Goal: Task Accomplishment & Management: Use online tool/utility

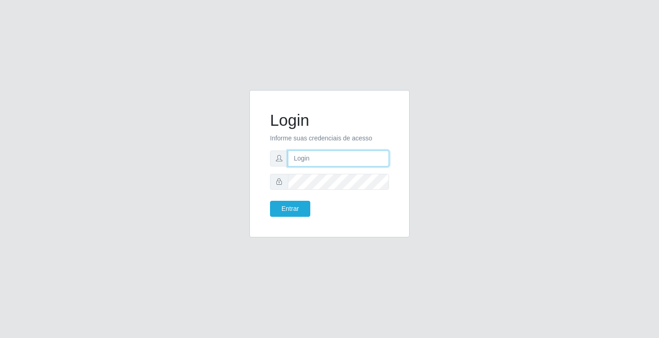
drag, startPoint x: 313, startPoint y: 161, endPoint x: 320, endPoint y: 165, distance: 7.4
click at [319, 163] on input "text" at bounding box center [338, 159] width 101 height 16
type input "[PERSON_NAME]"
click at [270, 201] on button "Entrar" at bounding box center [290, 209] width 40 height 16
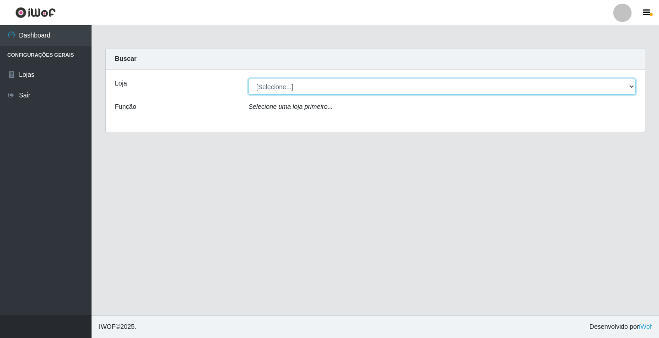
click at [319, 83] on select "[Selecione...] Ideal - Conceição" at bounding box center [441, 87] width 387 height 16
select select "231"
click at [248, 79] on select "[Selecione...] Ideal - Conceição" at bounding box center [441, 87] width 387 height 16
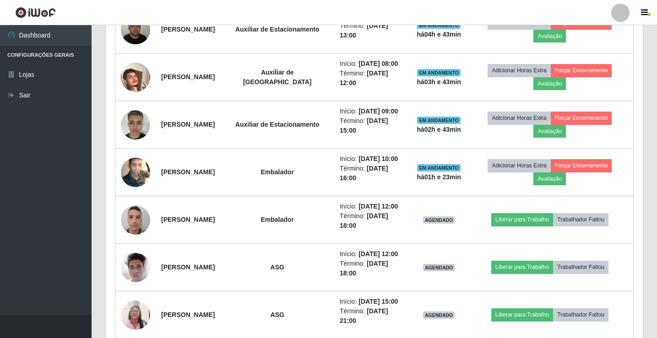
scroll to position [458, 0]
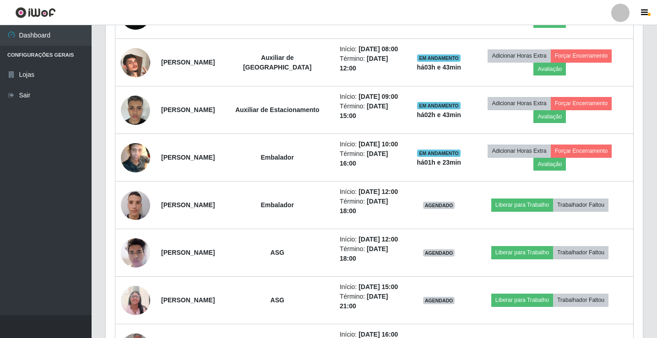
click at [621, 10] on div at bounding box center [620, 13] width 18 height 18
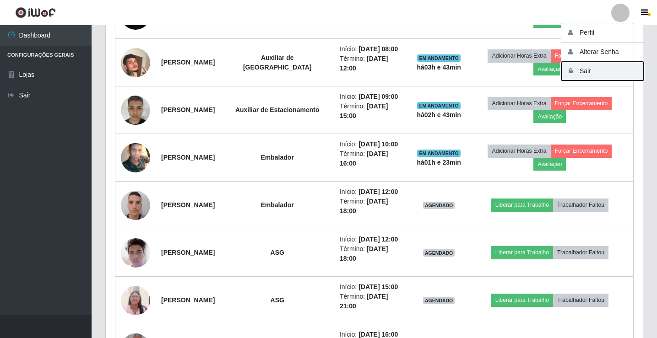
click at [602, 70] on button "Sair" at bounding box center [602, 71] width 82 height 19
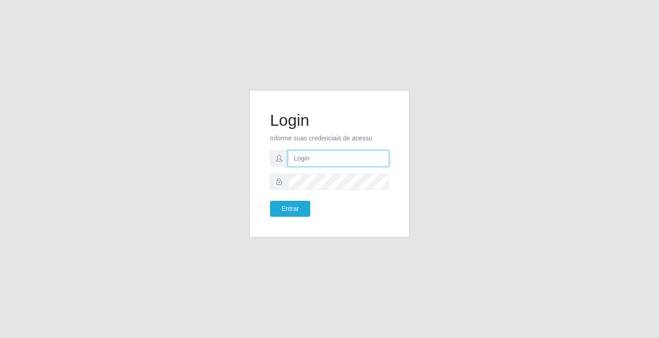
click at [297, 162] on input "text" at bounding box center [338, 159] width 101 height 16
type input "[PERSON_NAME]"
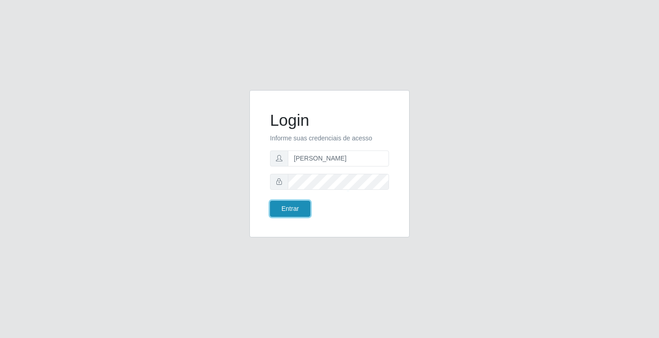
click at [290, 214] on button "Entrar" at bounding box center [290, 209] width 40 height 16
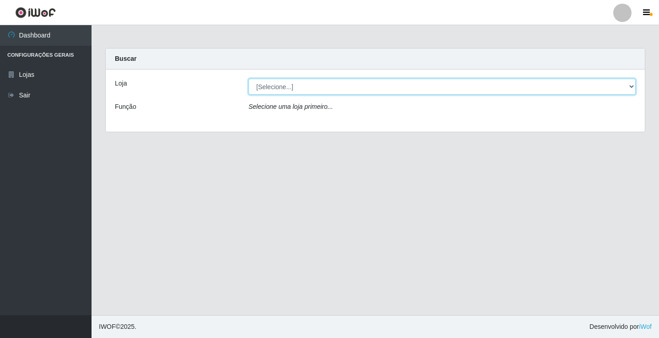
click at [296, 87] on select "[Selecione...] Ideal - Conceição" at bounding box center [441, 87] width 387 height 16
select select "231"
click at [248, 79] on select "[Selecione...] Ideal - Conceição" at bounding box center [441, 87] width 387 height 16
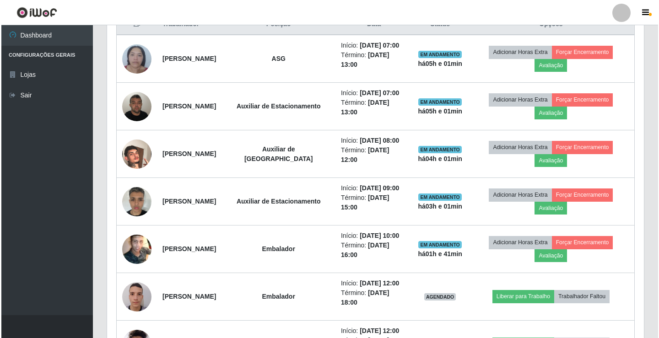
scroll to position [412, 0]
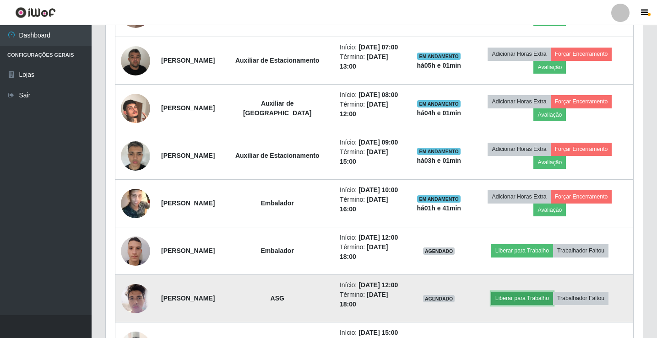
click at [547, 303] on button "Liberar para Trabalho" at bounding box center [522, 298] width 62 height 13
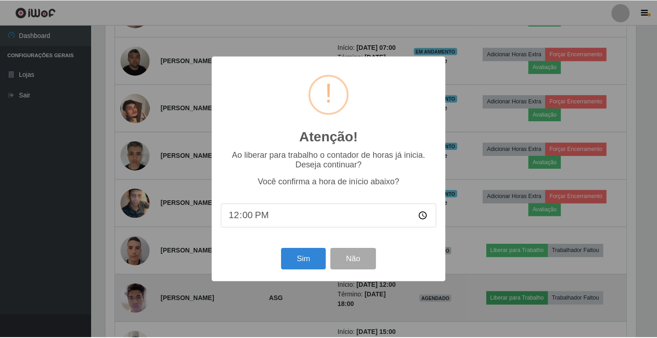
scroll to position [190, 532]
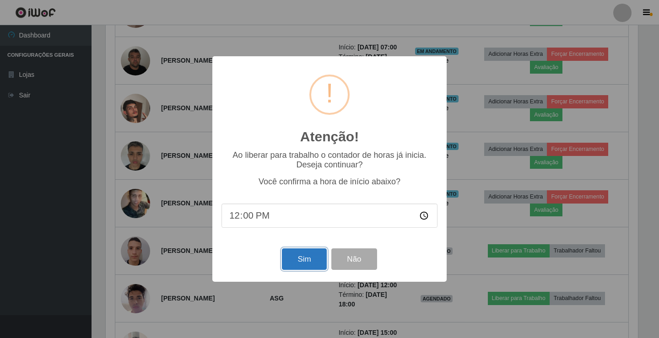
click at [295, 263] on button "Sim" at bounding box center [304, 259] width 44 height 22
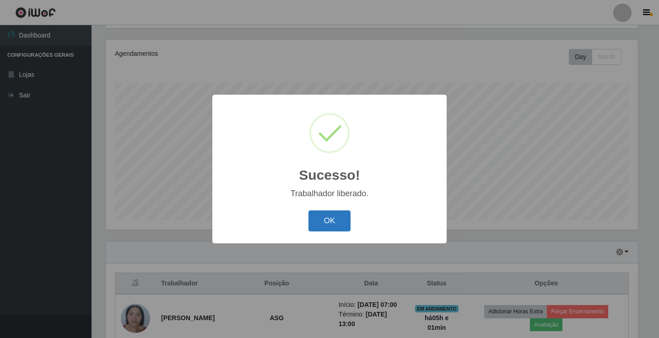
click at [345, 212] on button "OK" at bounding box center [329, 222] width 43 height 22
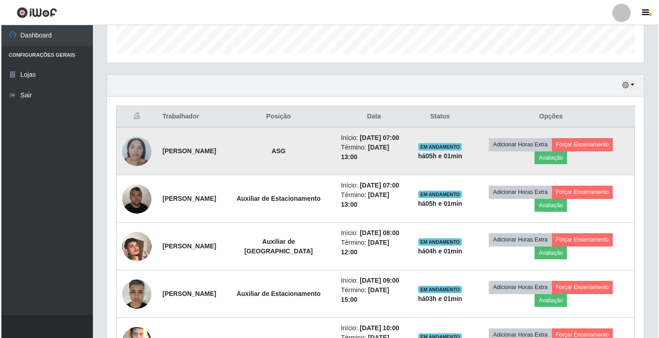
scroll to position [290, 0]
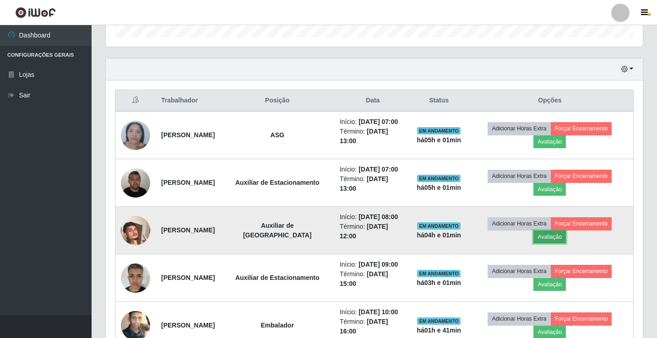
click at [563, 234] on button "Avaliação" at bounding box center [549, 237] width 32 height 13
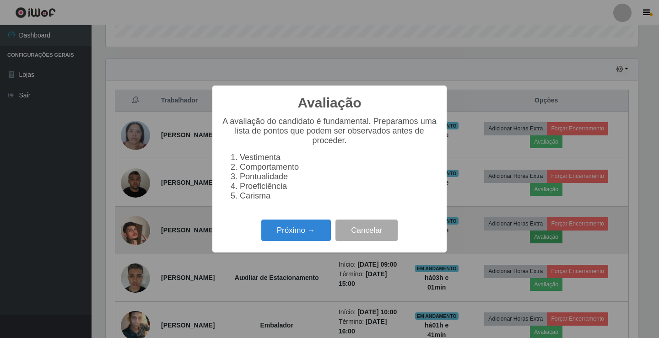
scroll to position [190, 532]
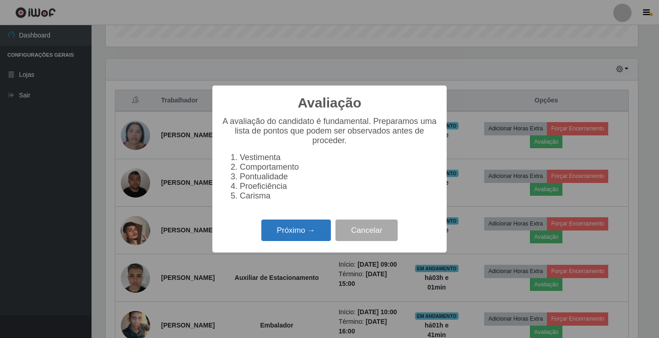
click at [308, 241] on button "Próximo →" at bounding box center [296, 231] width 70 height 22
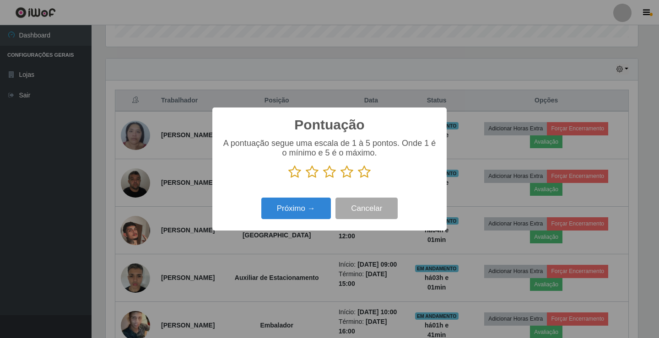
scroll to position [457428, 457086]
click at [362, 176] on icon at bounding box center [364, 172] width 13 height 14
click at [358, 179] on input "radio" at bounding box center [358, 179] width 0 height 0
click at [276, 205] on button "Próximo →" at bounding box center [296, 209] width 70 height 22
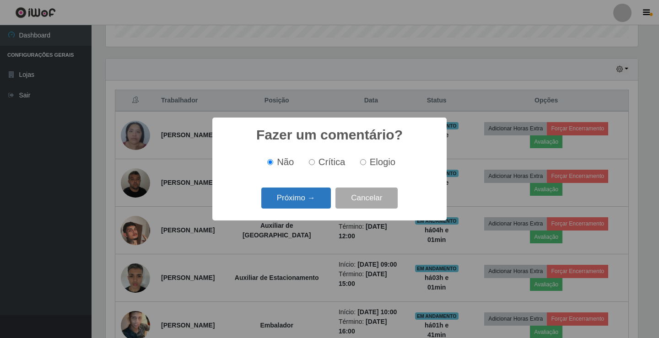
click at [274, 204] on button "Próximo →" at bounding box center [296, 199] width 70 height 22
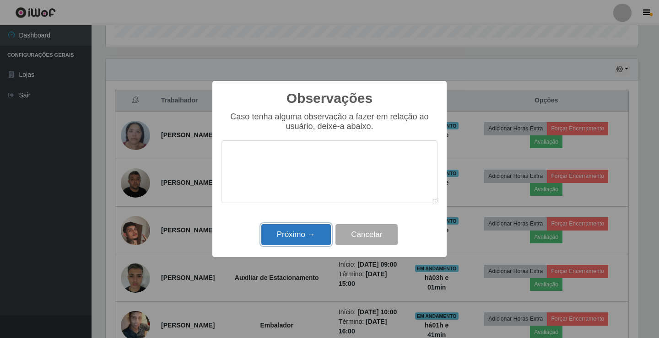
click at [278, 236] on button "Próximo →" at bounding box center [296, 235] width 70 height 22
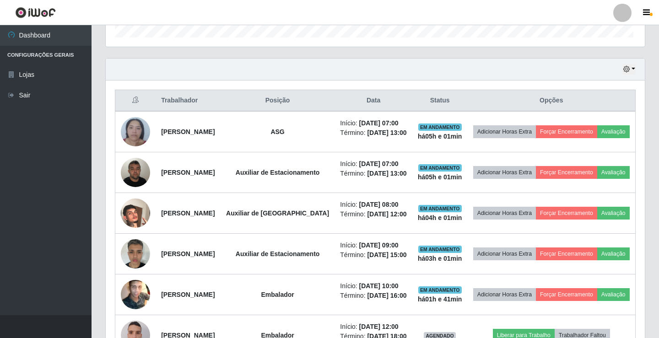
scroll to position [190, 537]
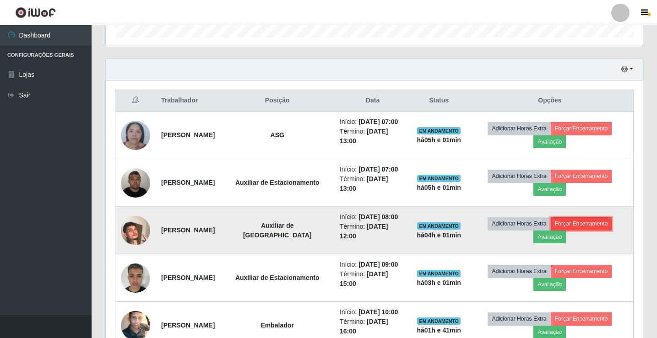
click at [572, 226] on button "Forçar Encerramento" at bounding box center [581, 223] width 61 height 13
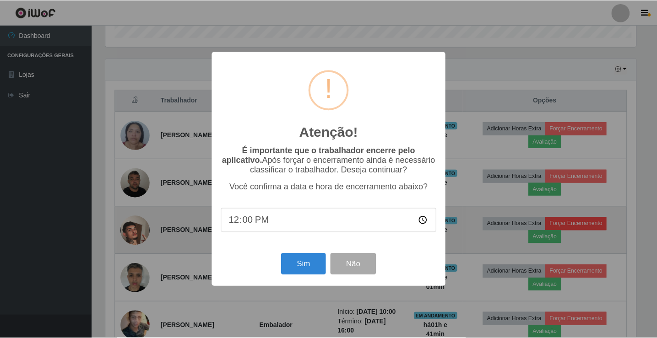
scroll to position [190, 532]
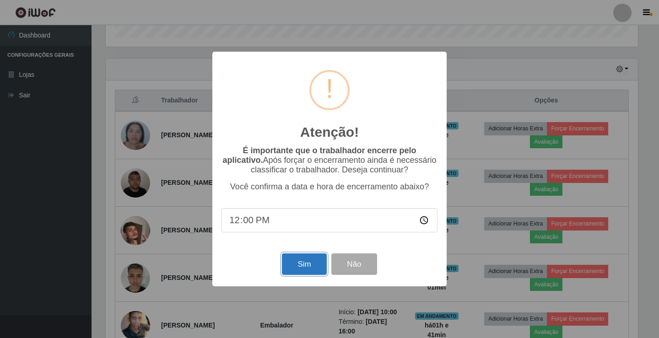
click at [290, 264] on button "Sim" at bounding box center [304, 265] width 44 height 22
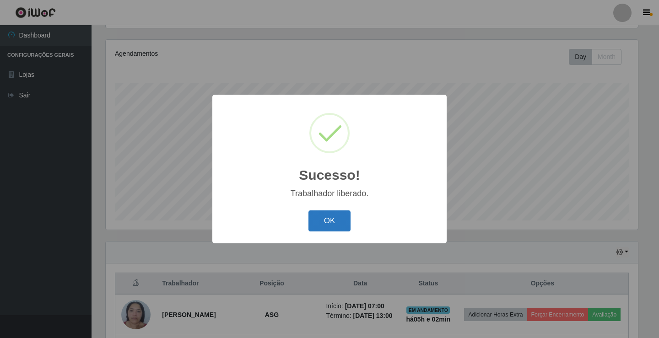
click at [317, 225] on button "OK" at bounding box center [329, 222] width 43 height 22
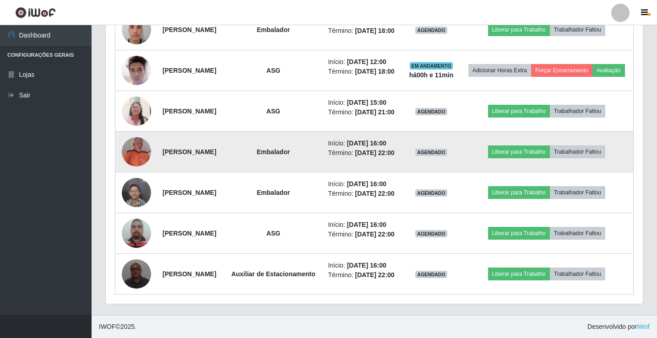
scroll to position [630, 0]
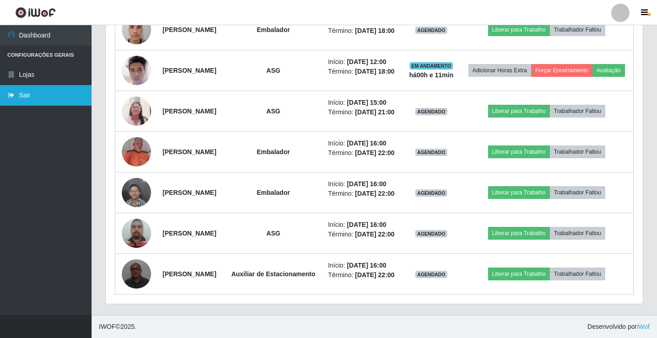
click at [32, 94] on link "Sair" at bounding box center [46, 95] width 92 height 21
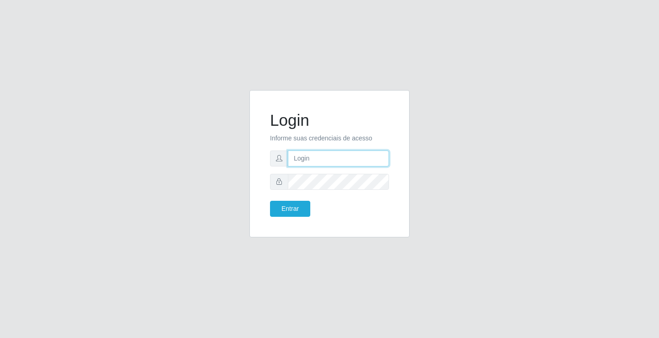
click at [372, 164] on input "text" at bounding box center [338, 159] width 101 height 16
type input "rodney@ideal"
click at [270, 201] on button "Entrar" at bounding box center [290, 209] width 40 height 16
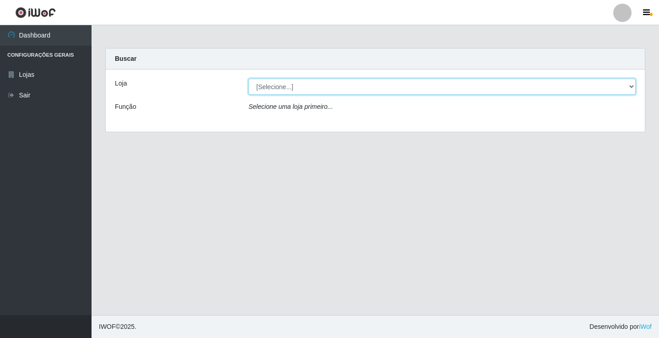
drag, startPoint x: 310, startPoint y: 97, endPoint x: 310, endPoint y: 89, distance: 7.8
click at [310, 89] on select "[Selecione...] Ideal - Conceição" at bounding box center [441, 87] width 387 height 16
select select "231"
click at [248, 79] on select "[Selecione...] Ideal - Conceição" at bounding box center [441, 87] width 387 height 16
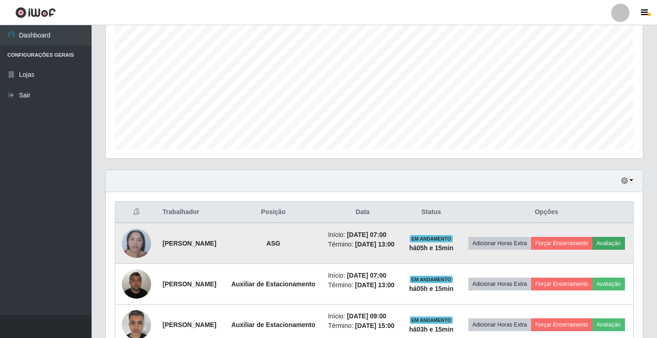
scroll to position [173, 0]
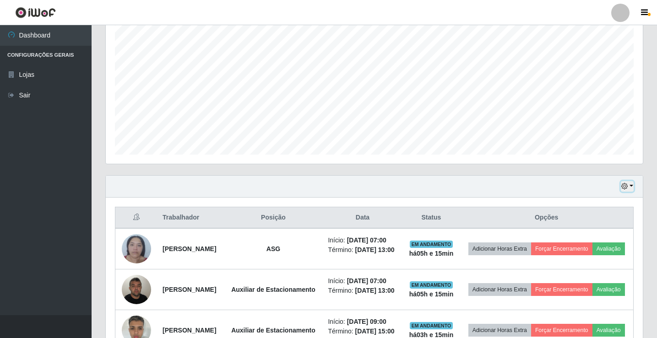
click at [624, 188] on icon "button" at bounding box center [624, 186] width 6 height 6
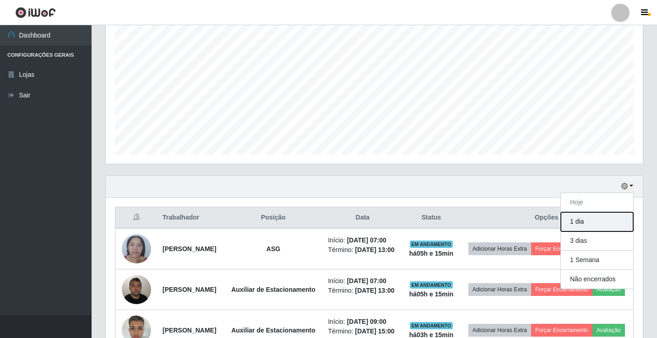
click at [605, 221] on button "1 dia" at bounding box center [597, 221] width 72 height 19
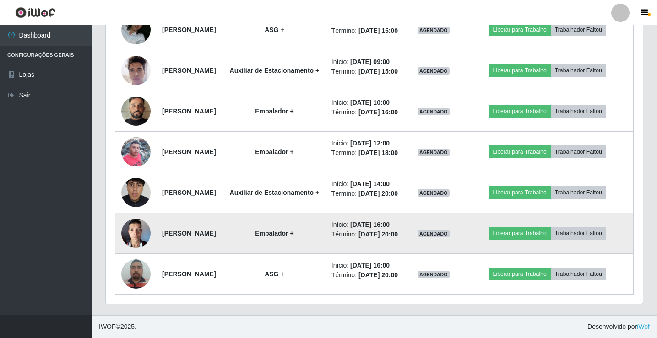
scroll to position [630, 0]
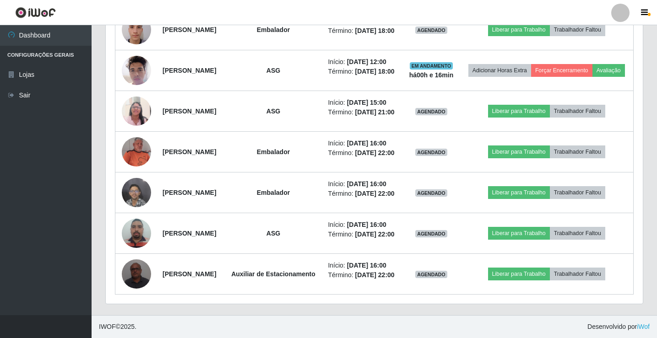
click at [628, 10] on div at bounding box center [620, 13] width 18 height 18
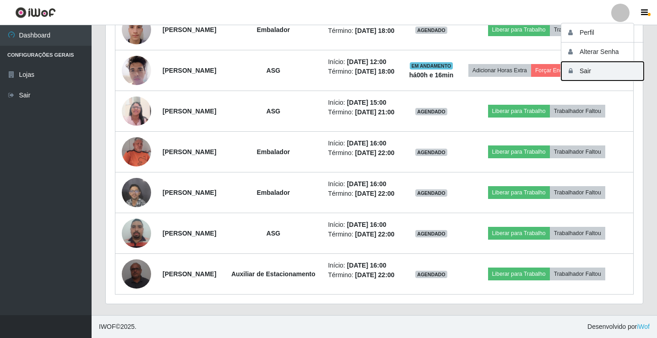
click at [608, 69] on button "Sair" at bounding box center [602, 71] width 82 height 19
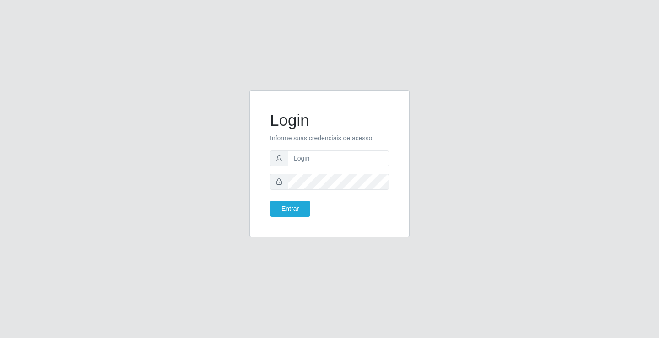
click at [603, 50] on div "Login Informe suas credenciais de acesso Entrar" at bounding box center [329, 169] width 659 height 338
click at [295, 157] on input "text" at bounding box center [338, 159] width 101 height 16
type input "[PERSON_NAME]"
click at [291, 204] on button "Entrar" at bounding box center [290, 209] width 40 height 16
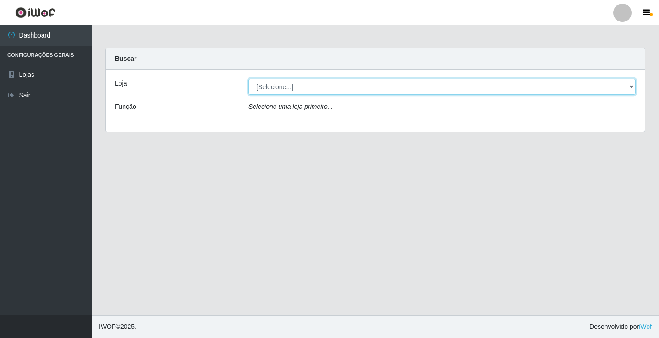
click at [313, 89] on select "[Selecione...] Ideal - Conceição" at bounding box center [441, 87] width 387 height 16
select select "231"
click at [248, 79] on select "[Selecione...] Ideal - Conceição" at bounding box center [441, 87] width 387 height 16
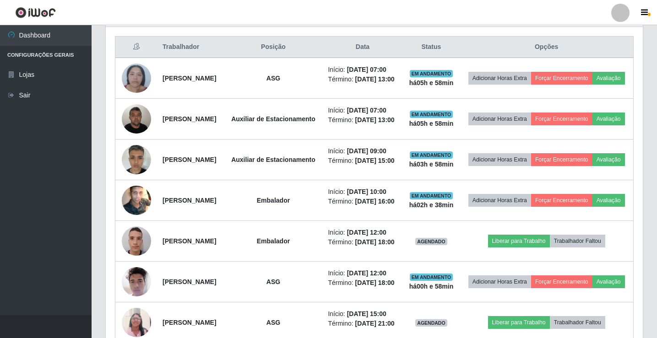
scroll to position [310, 0]
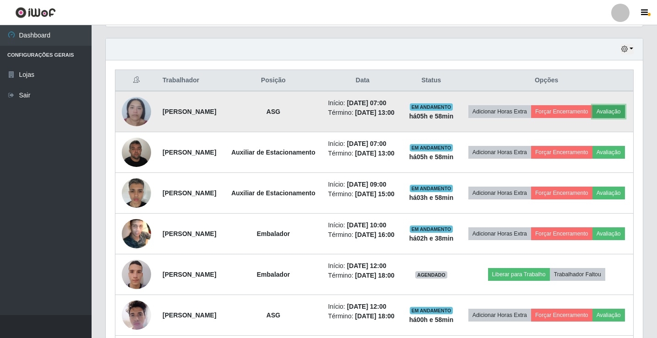
click at [592, 118] on button "Avaliação" at bounding box center [608, 111] width 32 height 13
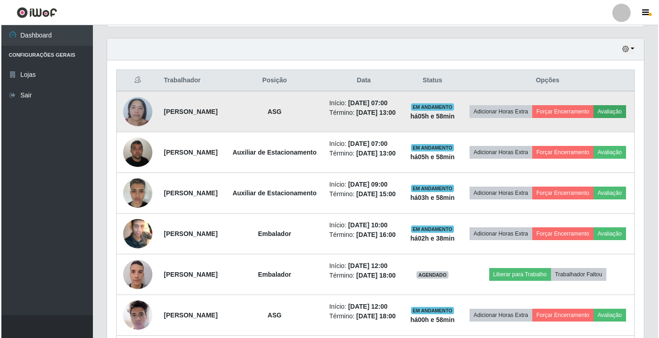
scroll to position [190, 532]
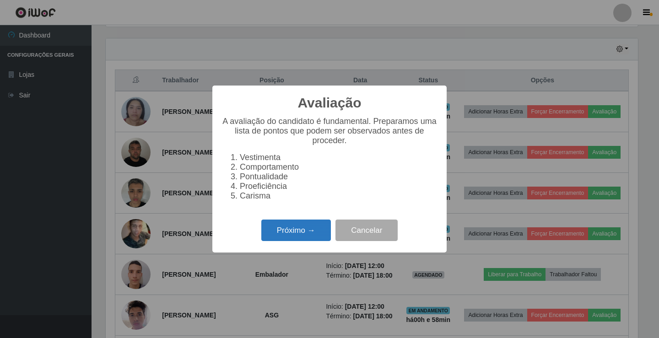
click at [270, 234] on button "Próximo →" at bounding box center [296, 231] width 70 height 22
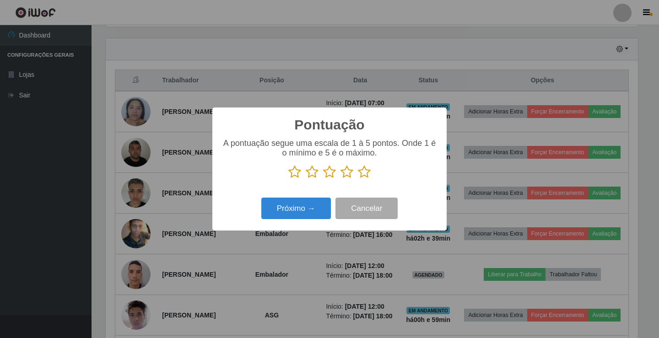
click at [363, 173] on icon at bounding box center [364, 172] width 13 height 14
click at [358, 179] on input "radio" at bounding box center [358, 179] width 0 height 0
click at [299, 207] on button "Próximo →" at bounding box center [296, 209] width 70 height 22
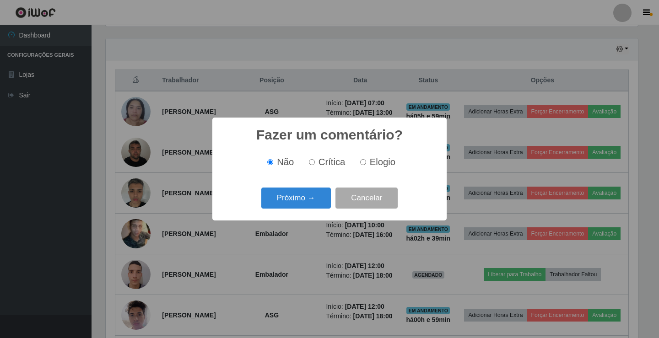
click at [299, 207] on button "Próximo →" at bounding box center [296, 199] width 70 height 22
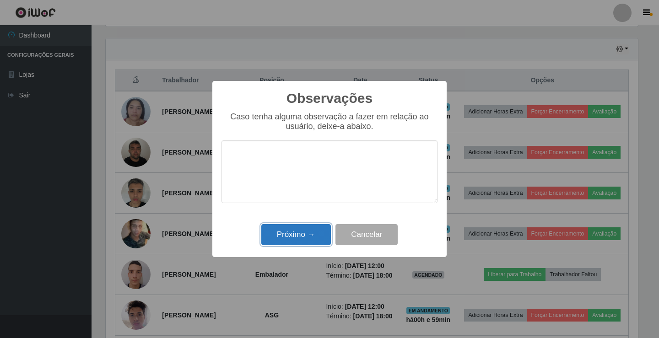
click at [294, 238] on button "Próximo →" at bounding box center [296, 235] width 70 height 22
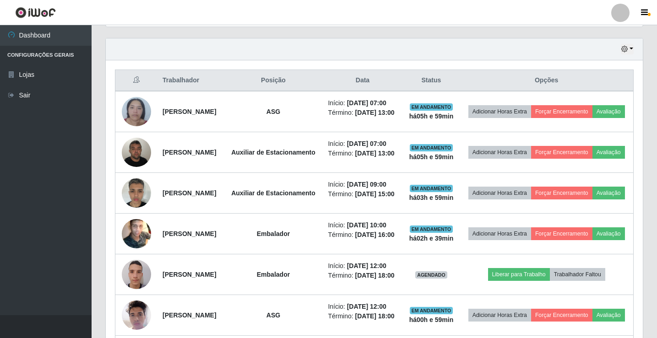
scroll to position [190, 537]
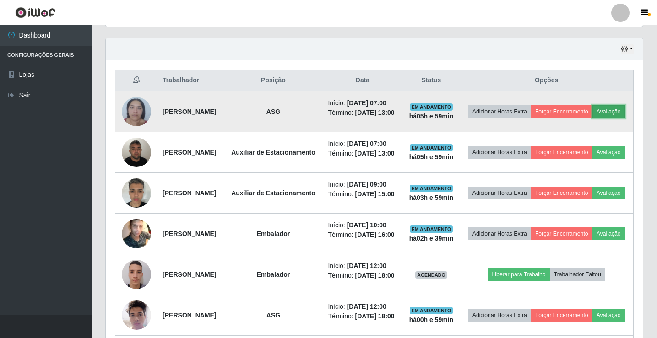
click at [592, 118] on button "Avaliação" at bounding box center [608, 111] width 32 height 13
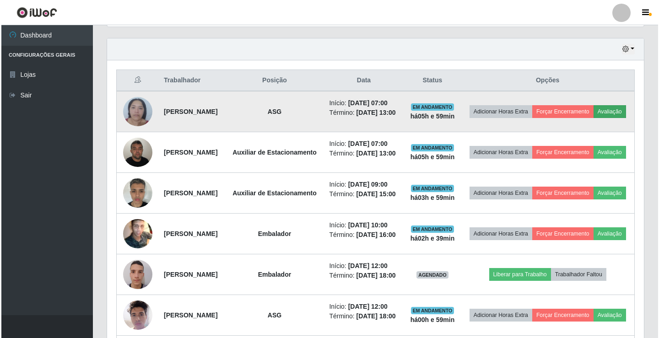
scroll to position [190, 532]
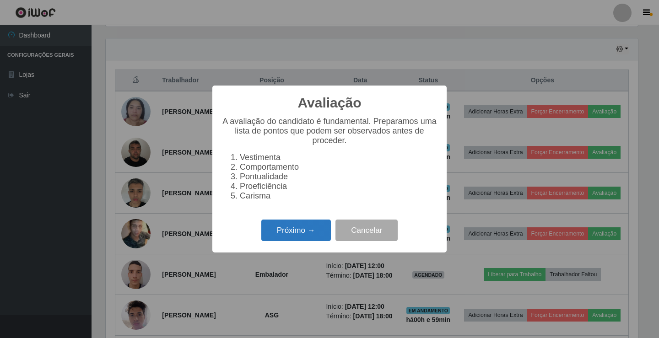
click at [299, 236] on button "Próximo →" at bounding box center [296, 231] width 70 height 22
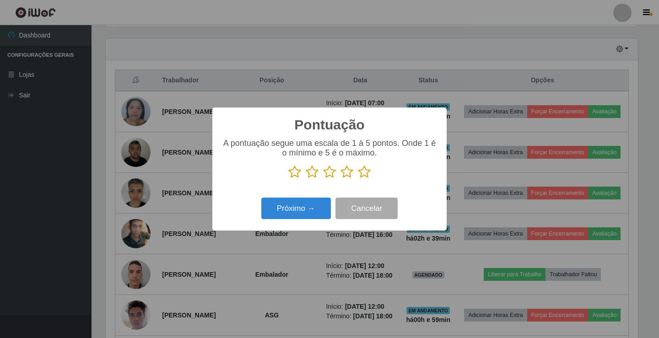
scroll to position [457428, 457086]
click at [362, 174] on icon at bounding box center [364, 172] width 13 height 14
click at [358, 179] on input "radio" at bounding box center [358, 179] width 0 height 0
click at [283, 204] on button "Próximo →" at bounding box center [296, 209] width 70 height 22
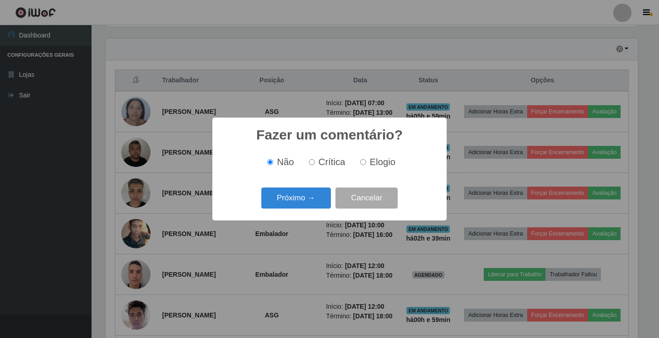
click at [283, 204] on button "Próximo →" at bounding box center [296, 199] width 70 height 22
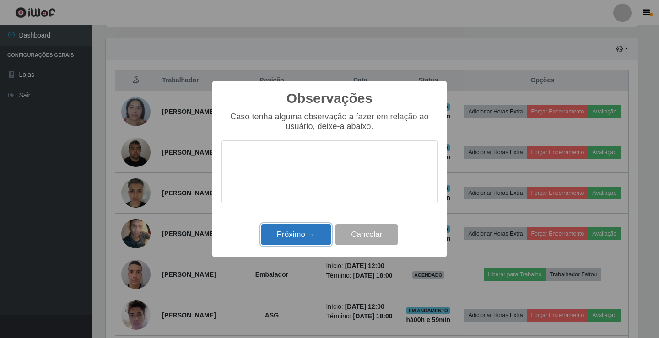
click at [276, 239] on button "Próximo →" at bounding box center [296, 235] width 70 height 22
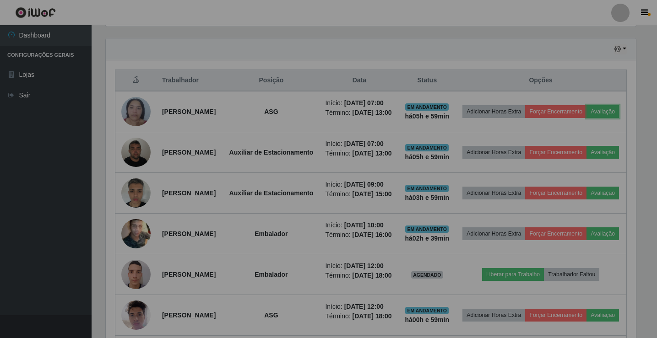
scroll to position [190, 537]
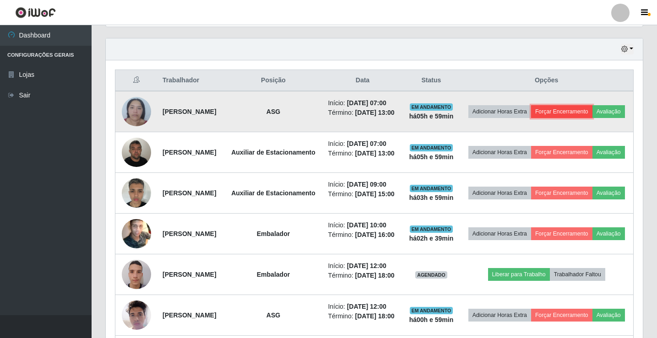
click at [586, 106] on button "Forçar Encerramento" at bounding box center [561, 111] width 61 height 13
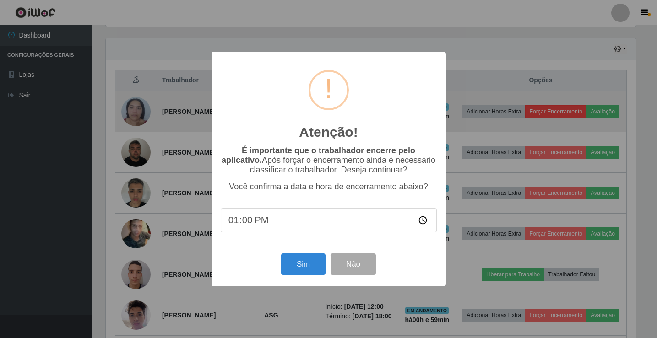
scroll to position [190, 532]
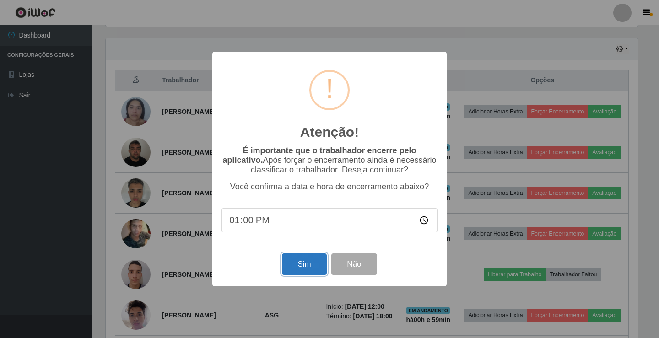
click at [306, 263] on button "Sim" at bounding box center [304, 265] width 44 height 22
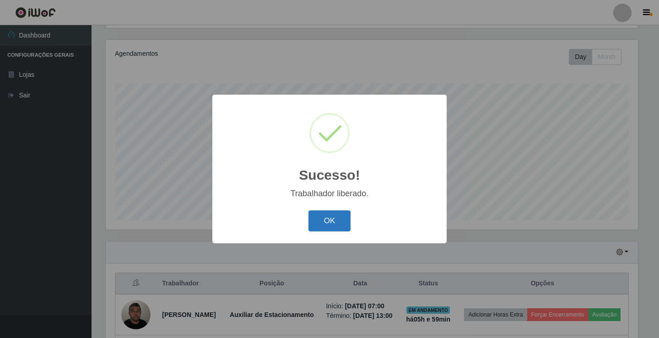
click at [326, 216] on button "OK" at bounding box center [329, 222] width 43 height 22
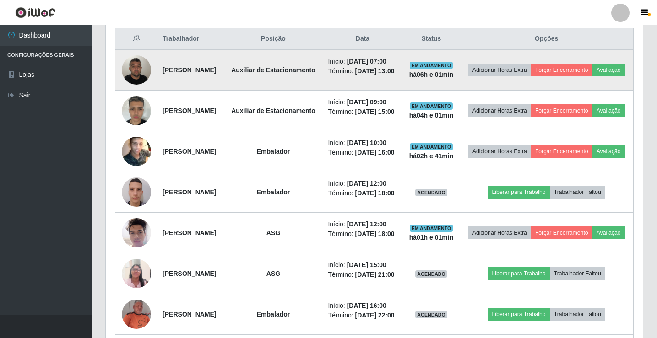
scroll to position [335, 0]
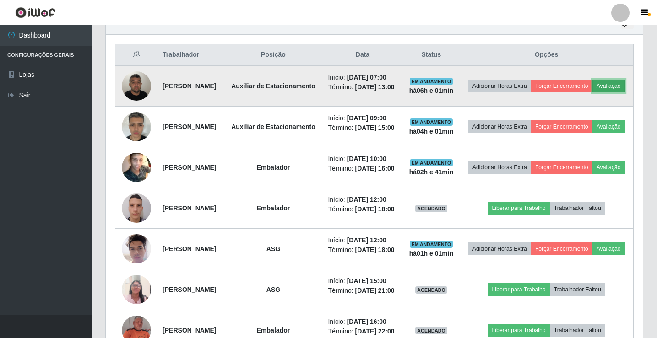
click at [592, 92] on button "Avaliação" at bounding box center [608, 86] width 32 height 13
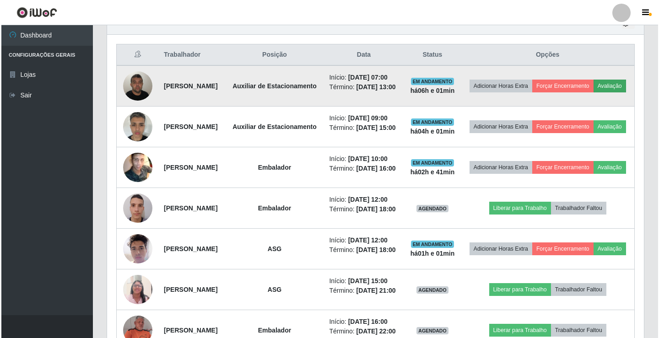
scroll to position [190, 532]
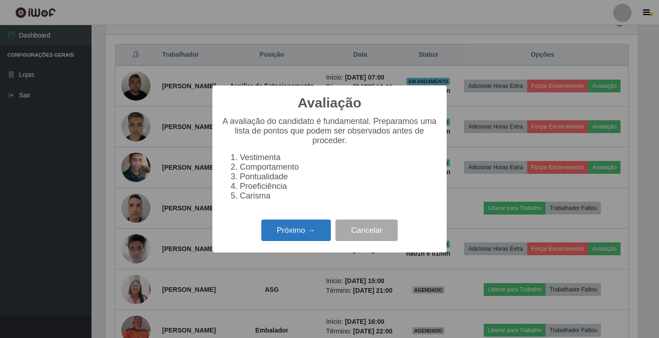
click at [283, 231] on button "Próximo →" at bounding box center [296, 231] width 70 height 22
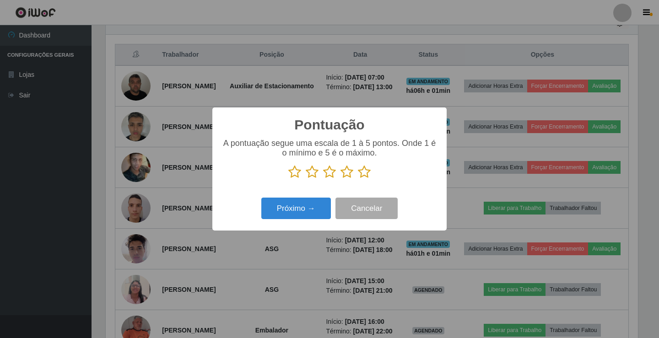
scroll to position [457428, 457086]
click at [367, 173] on icon at bounding box center [364, 172] width 13 height 14
click at [358, 179] on input "radio" at bounding box center [358, 179] width 0 height 0
click at [298, 213] on button "Próximo →" at bounding box center [296, 209] width 70 height 22
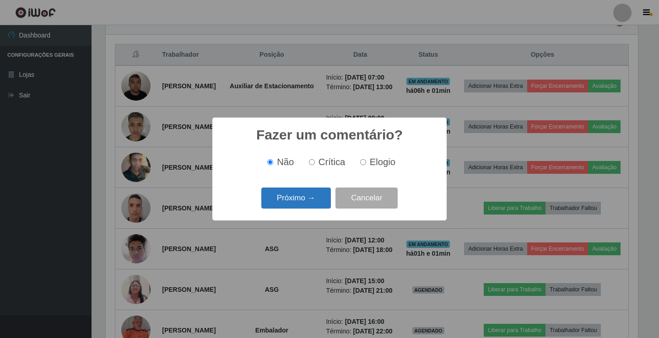
click at [296, 201] on button "Próximo →" at bounding box center [296, 199] width 70 height 22
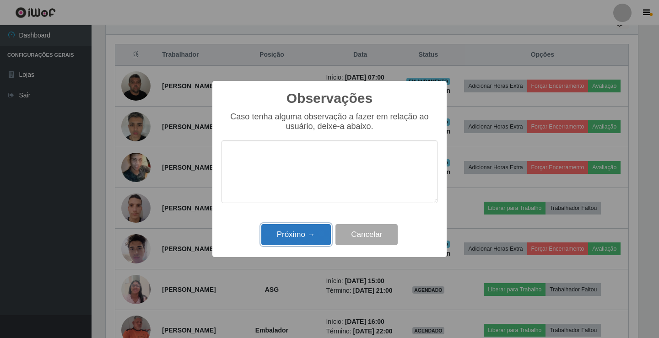
click at [291, 232] on button "Próximo →" at bounding box center [296, 235] width 70 height 22
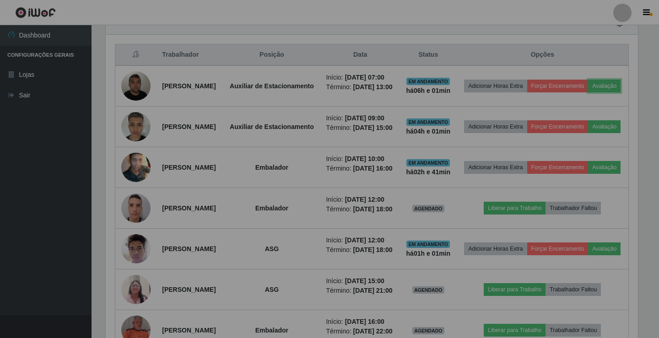
scroll to position [190, 537]
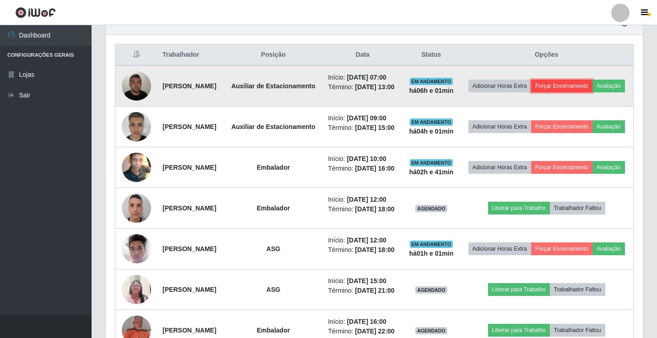
click at [572, 85] on button "Forçar Encerramento" at bounding box center [561, 86] width 61 height 13
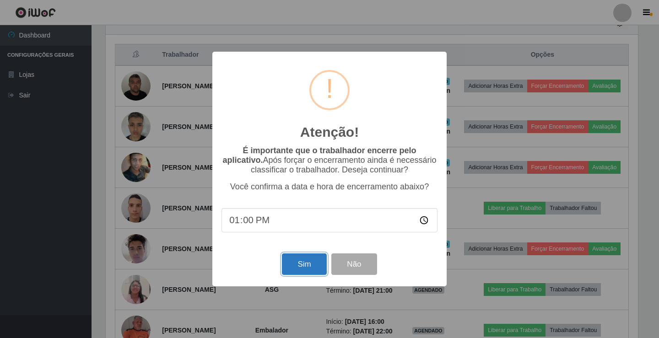
click at [299, 273] on button "Sim" at bounding box center [304, 265] width 44 height 22
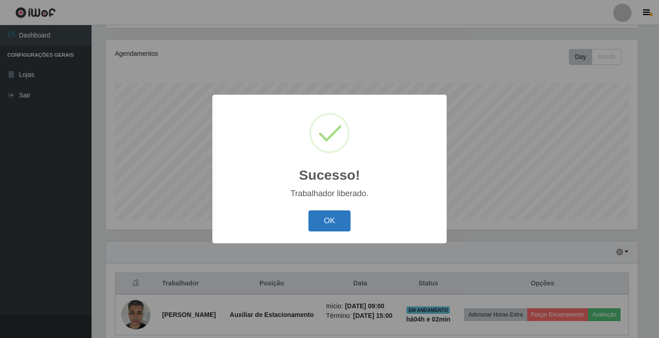
click at [315, 228] on button "OK" at bounding box center [329, 222] width 43 height 22
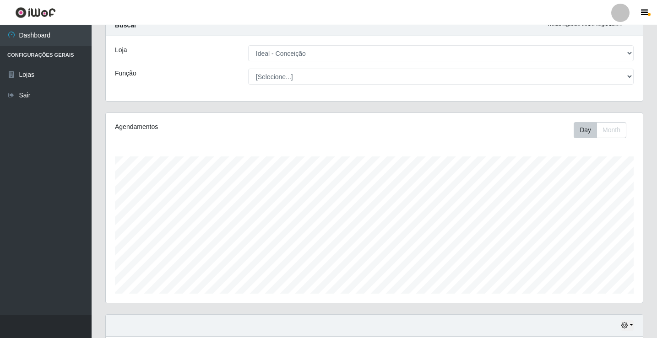
scroll to position [46, 0]
